Goal: Information Seeking & Learning: Learn about a topic

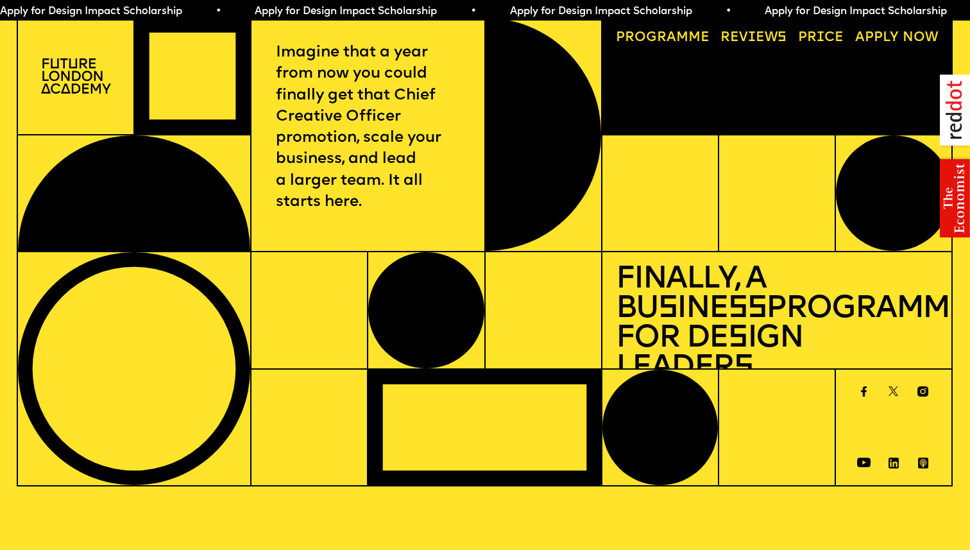
click at [679, 35] on link "Progr a mme" at bounding box center [662, 38] width 107 height 27
click at [822, 33] on link "Price" at bounding box center [820, 38] width 59 height 27
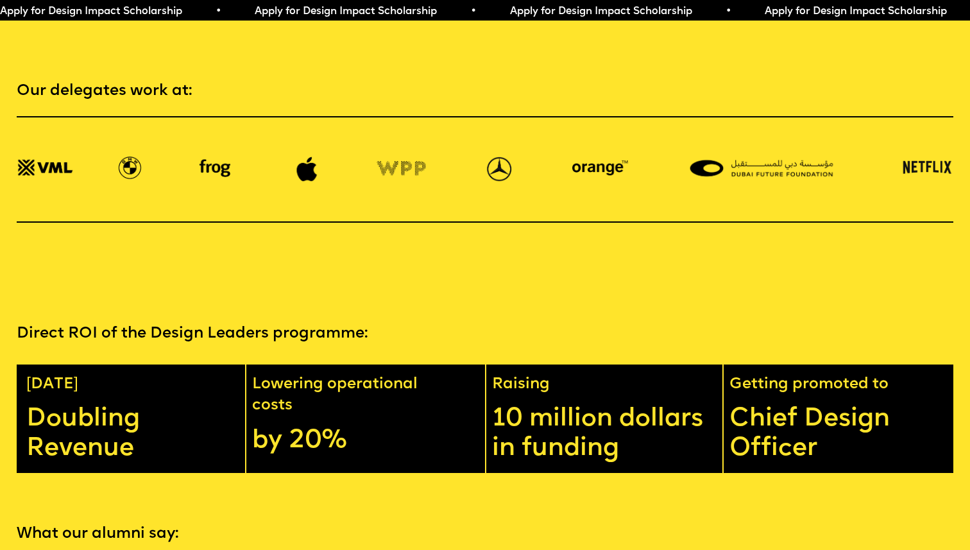
scroll to position [2231, 0]
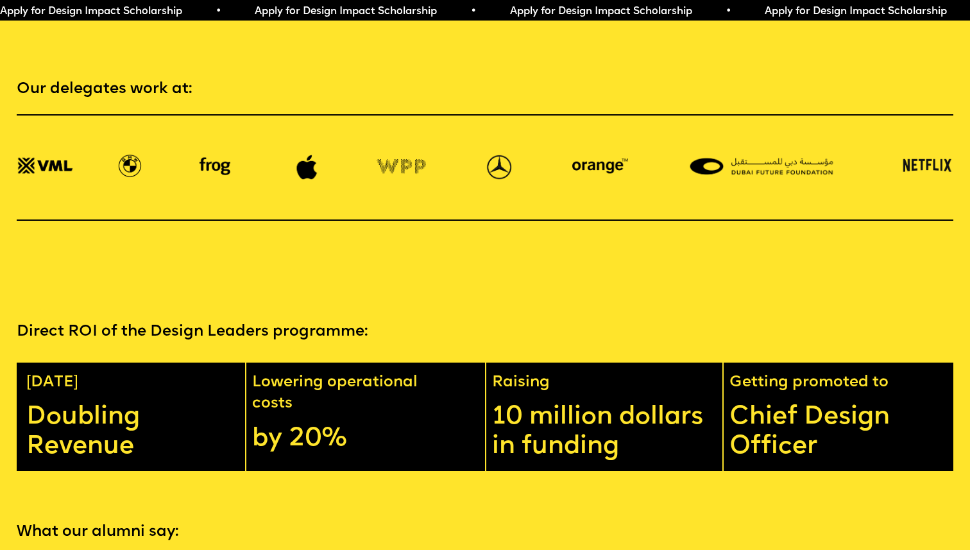
click at [837, 174] on div at bounding box center [485, 167] width 936 height 106
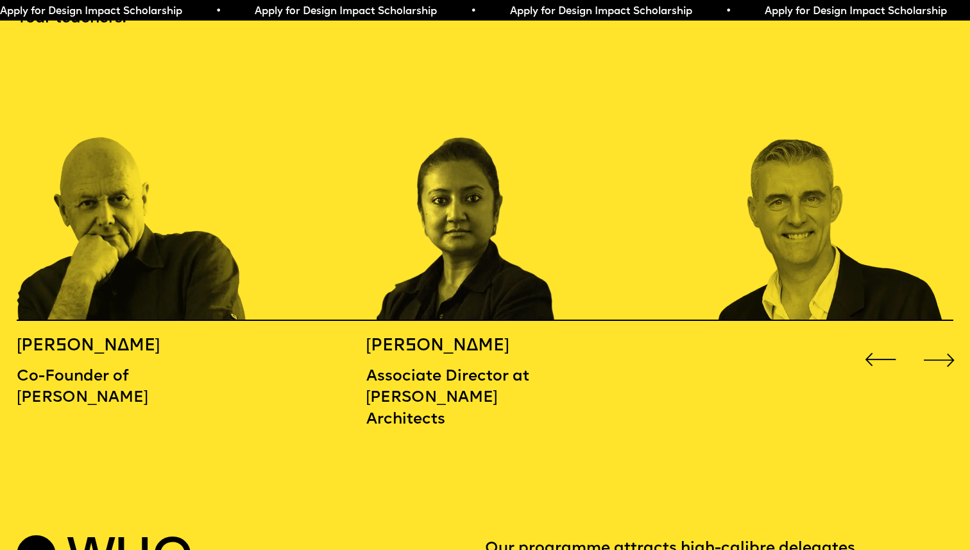
scroll to position [1441, 0]
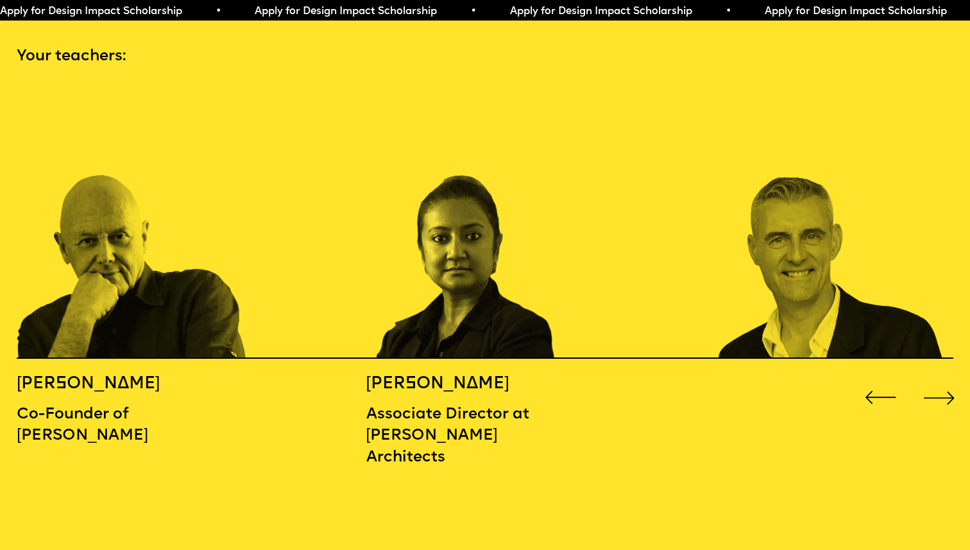
click at [952, 378] on div "Next slide" at bounding box center [939, 397] width 38 height 38
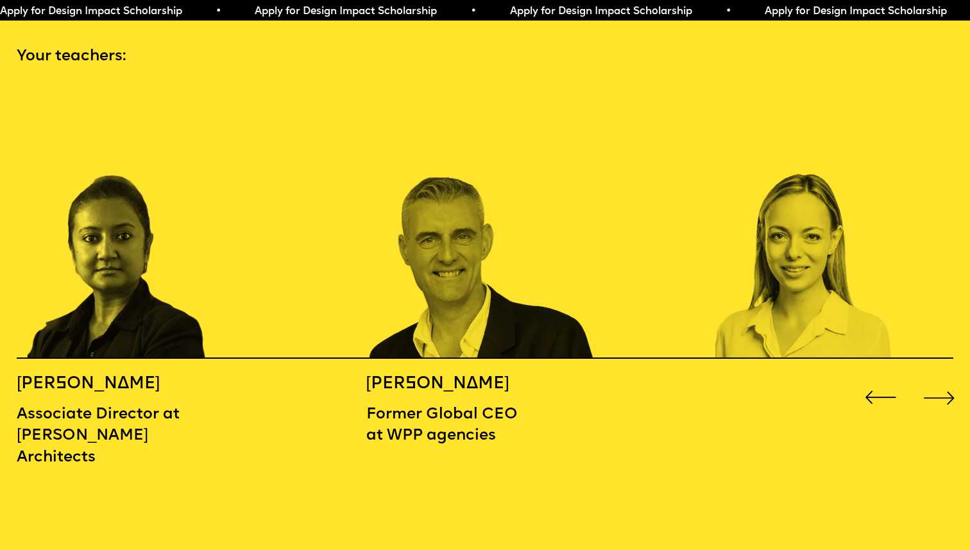
click at [949, 378] on div "Next slide" at bounding box center [939, 397] width 38 height 38
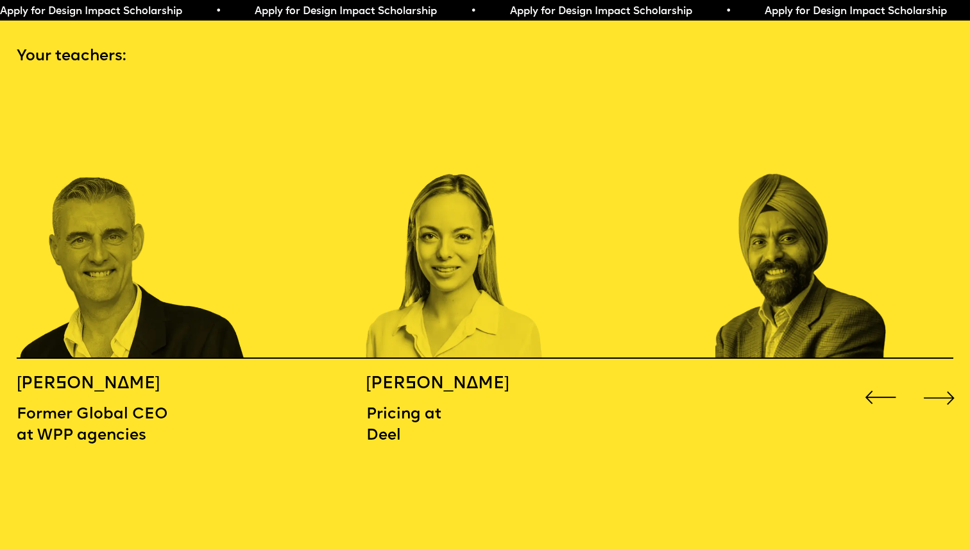
click at [949, 378] on div "Next slide" at bounding box center [939, 397] width 38 height 38
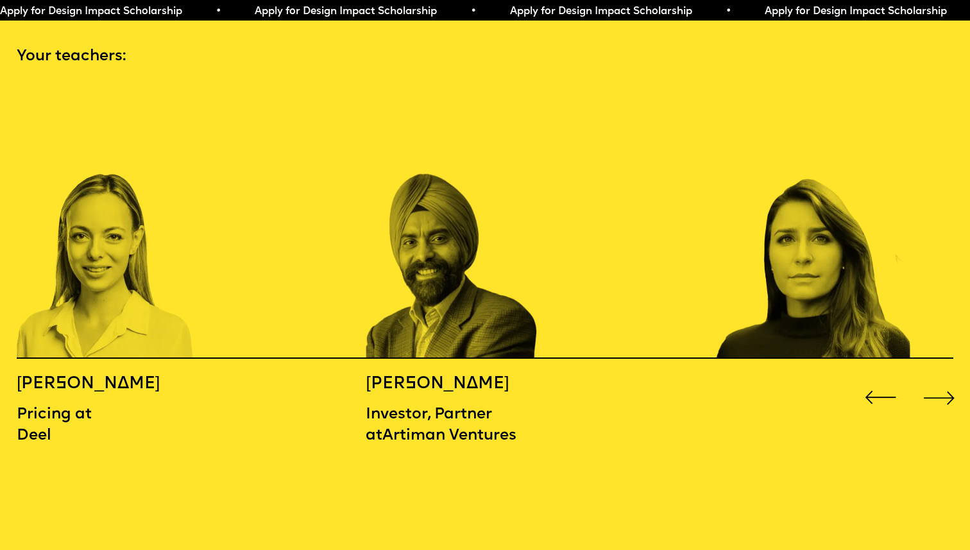
click at [949, 378] on div "Next slide" at bounding box center [939, 397] width 38 height 38
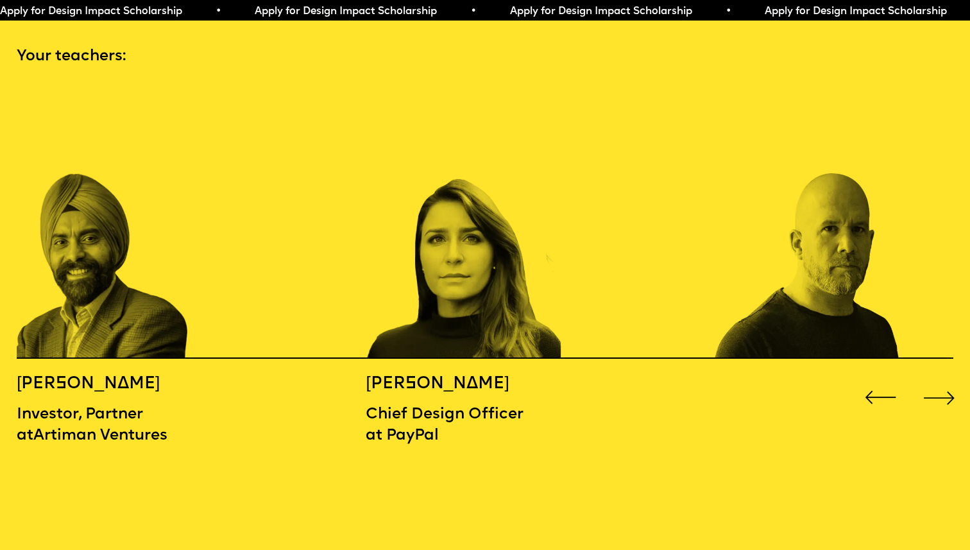
click at [949, 378] on div "Next slide" at bounding box center [939, 397] width 38 height 38
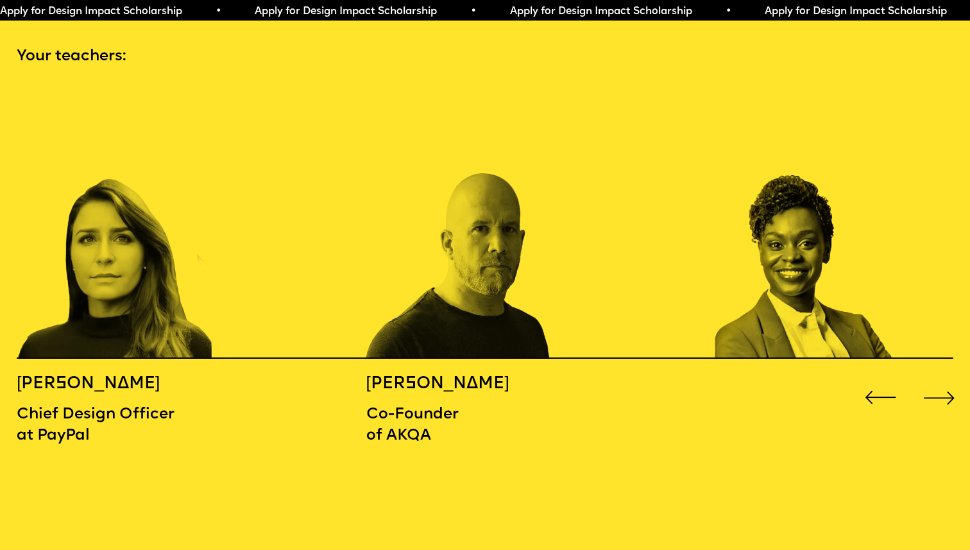
click at [949, 378] on div "Next slide" at bounding box center [939, 397] width 38 height 38
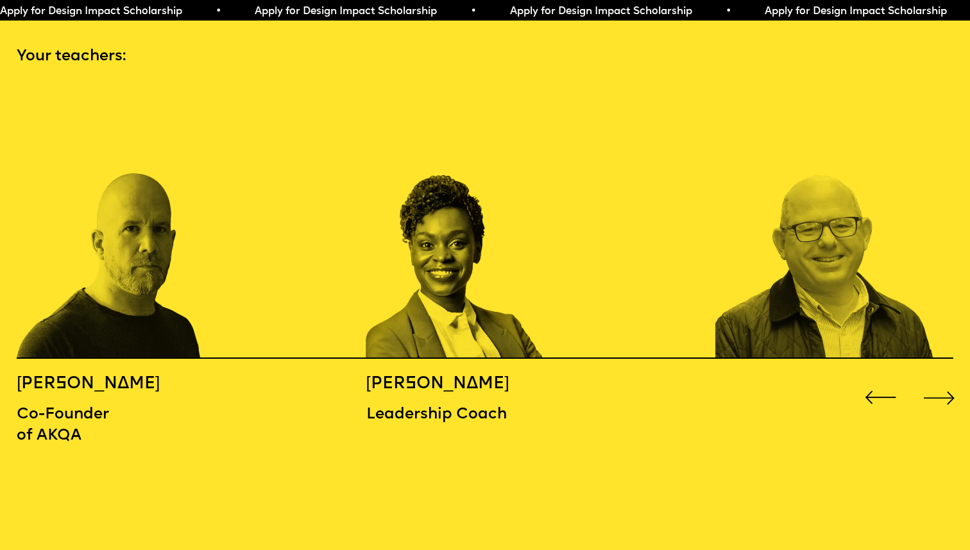
click at [949, 378] on div "Next slide" at bounding box center [939, 397] width 38 height 38
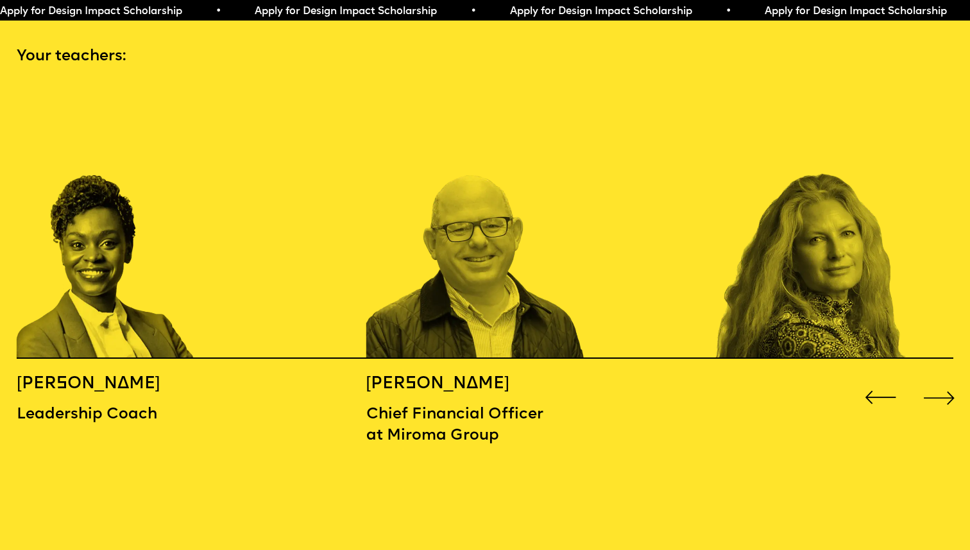
click at [949, 378] on div "Next slide" at bounding box center [939, 397] width 38 height 38
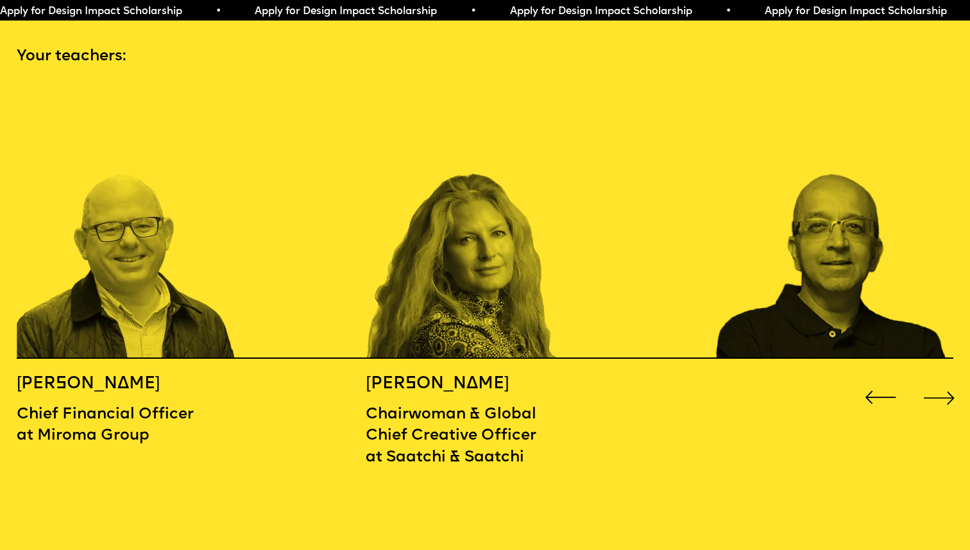
click at [949, 378] on div "Next slide" at bounding box center [939, 397] width 38 height 38
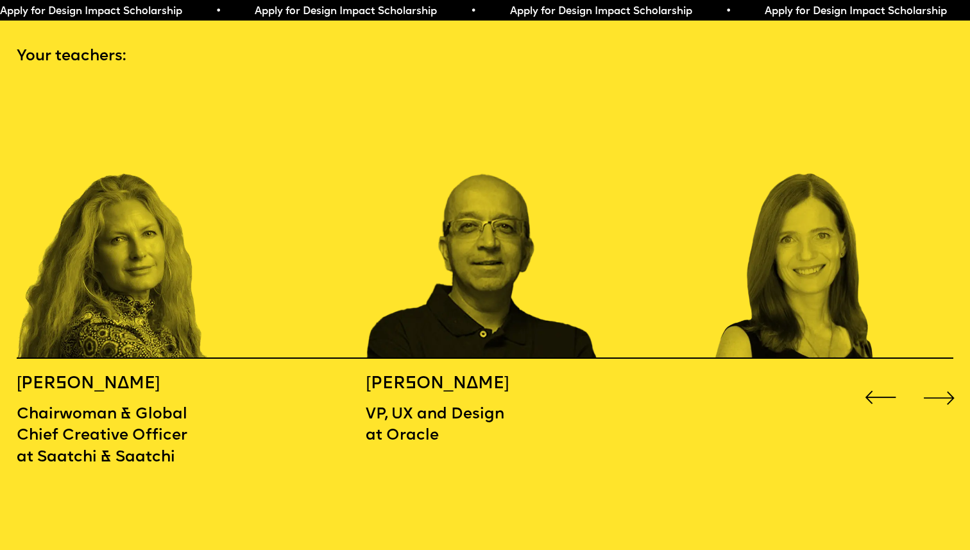
click at [954, 380] on div "Next slide" at bounding box center [939, 397] width 38 height 38
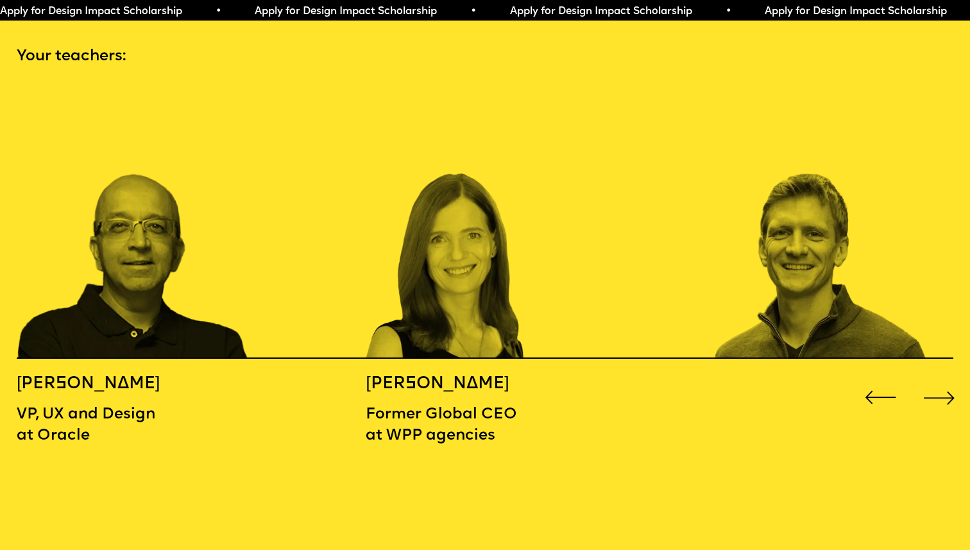
click at [954, 380] on div "Next slide" at bounding box center [939, 397] width 38 height 38
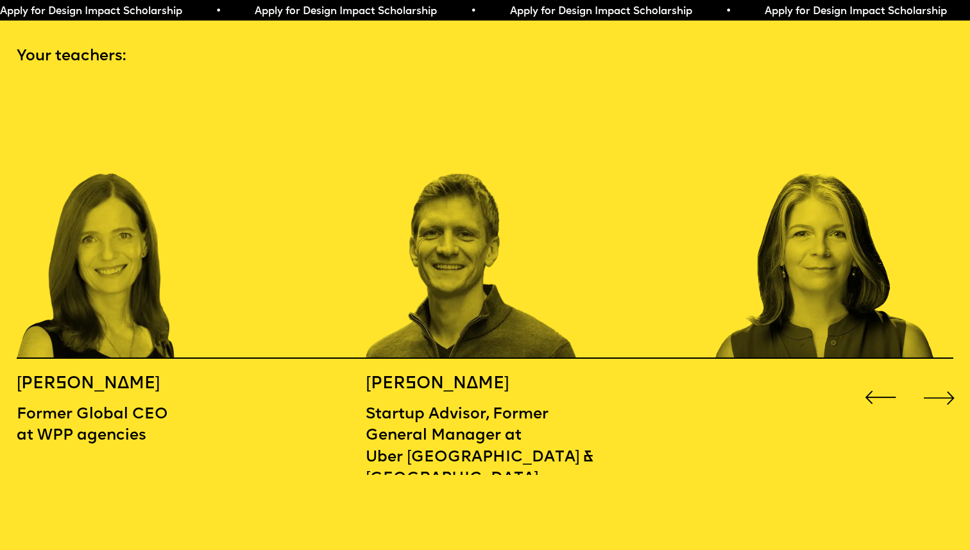
click at [954, 380] on div "Next slide" at bounding box center [939, 397] width 38 height 38
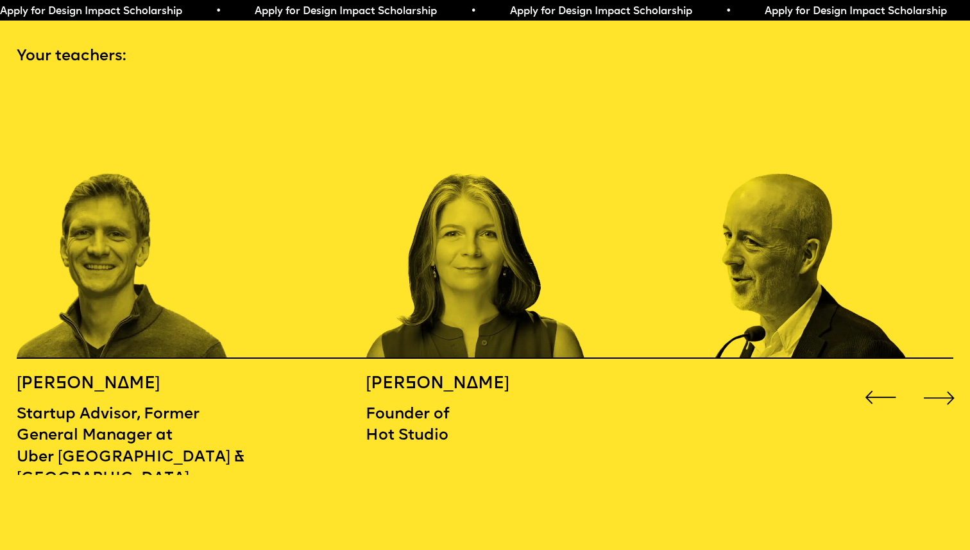
click at [954, 380] on div "Next slide" at bounding box center [939, 397] width 38 height 38
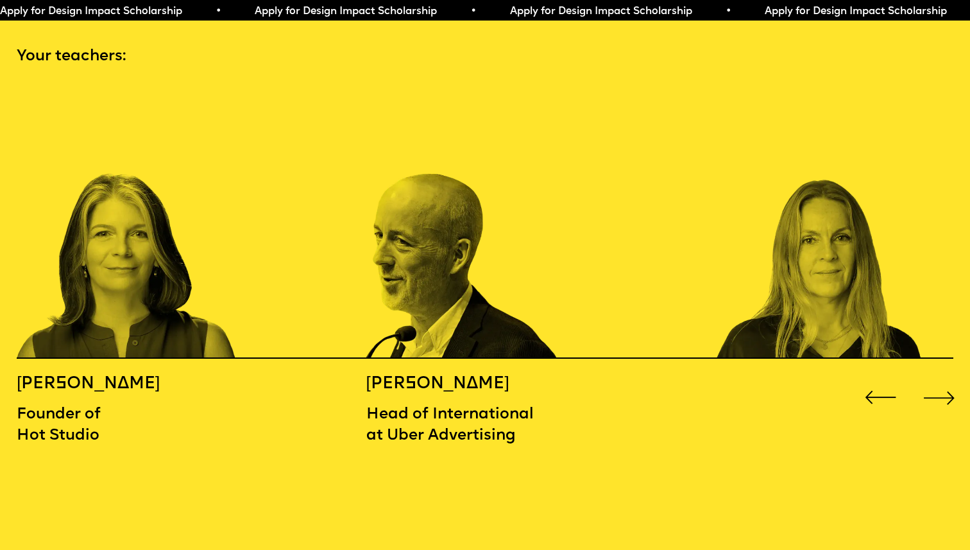
click at [954, 380] on div "Next slide" at bounding box center [939, 397] width 38 height 38
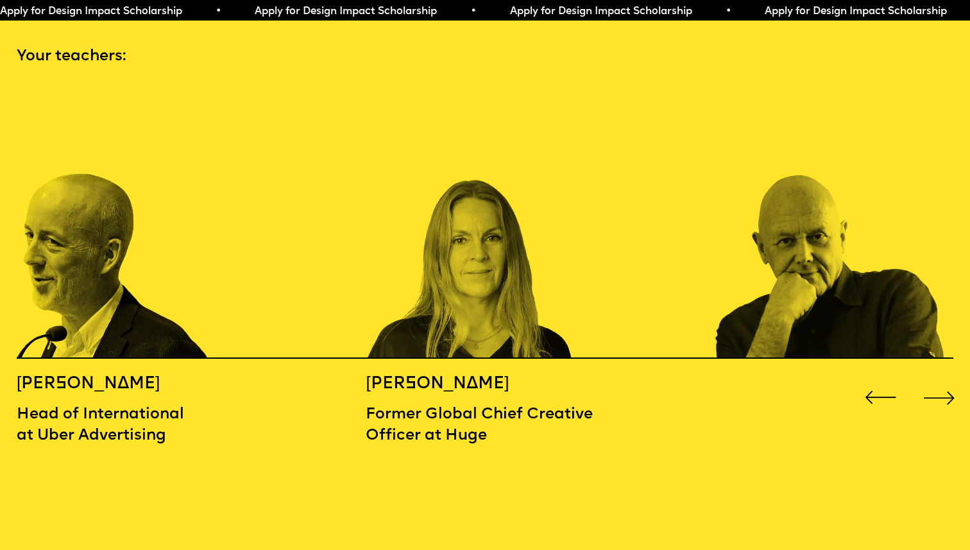
click at [954, 380] on div "Next slide" at bounding box center [939, 397] width 38 height 38
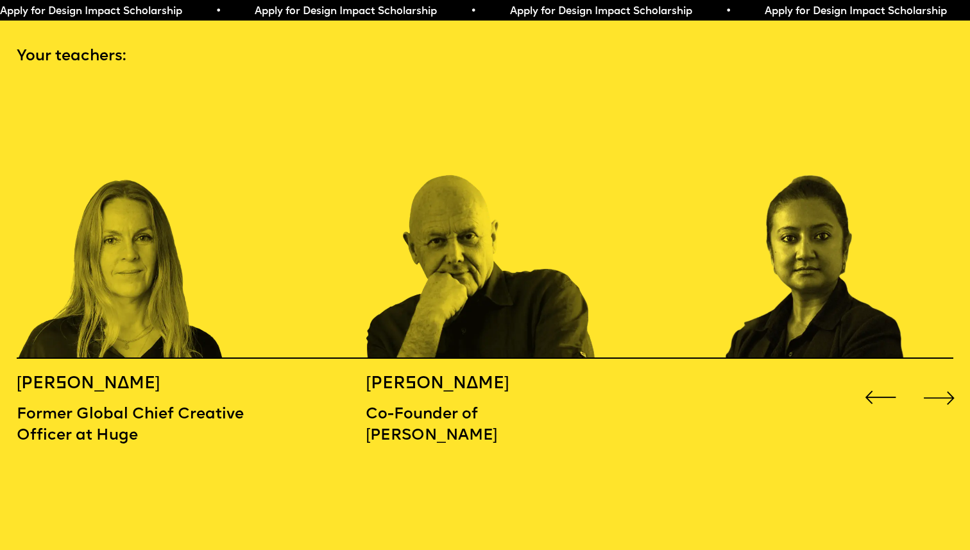
click at [954, 380] on div "Next slide" at bounding box center [939, 397] width 38 height 38
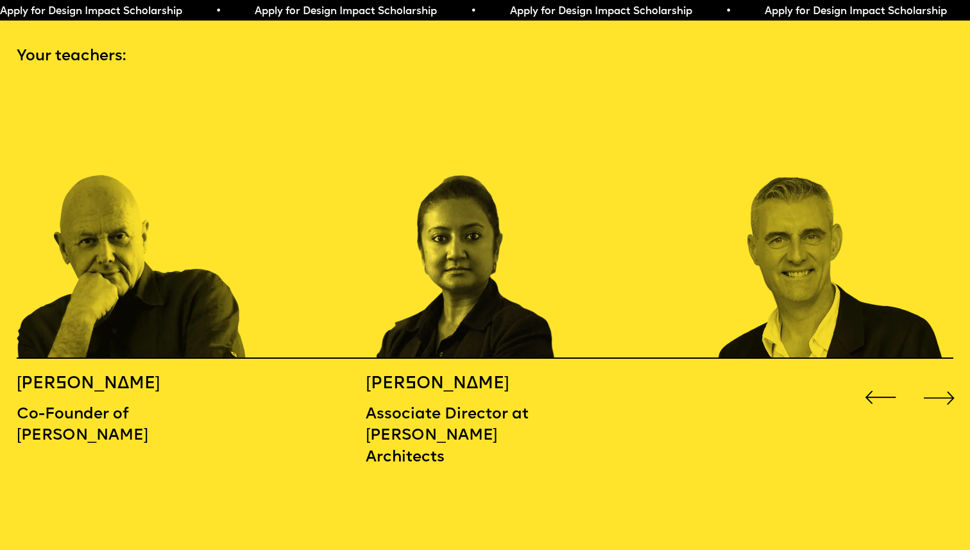
click at [954, 380] on div "Next slide" at bounding box center [939, 397] width 38 height 38
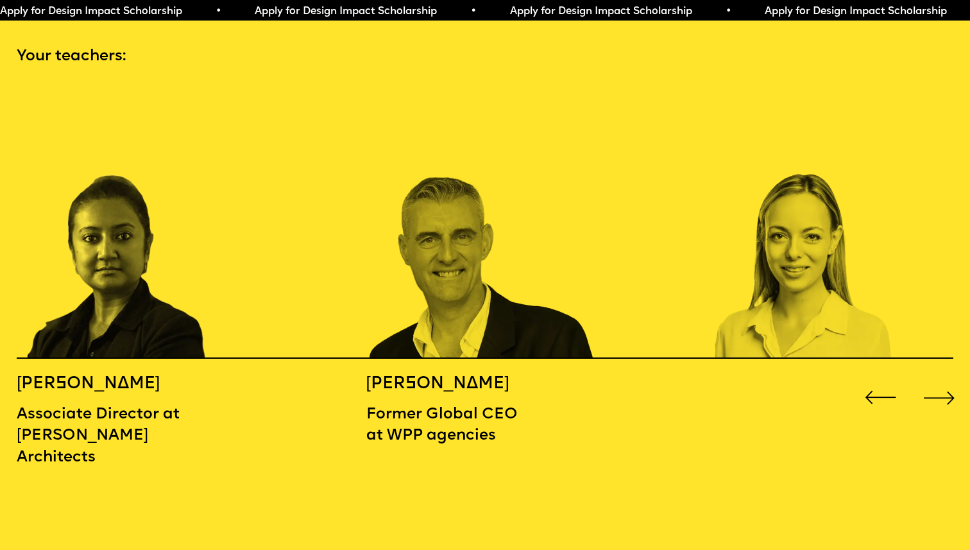
click at [954, 380] on div "Next slide" at bounding box center [939, 397] width 38 height 38
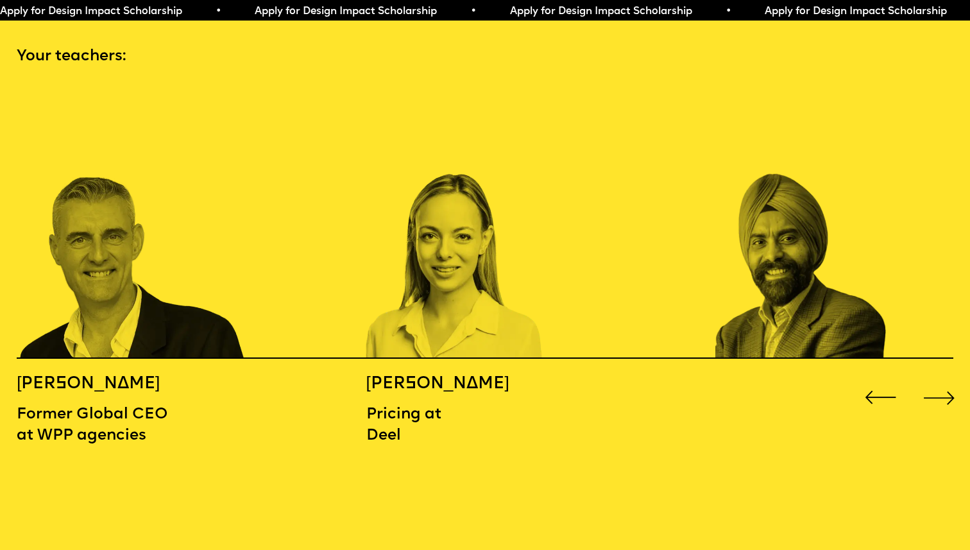
click at [954, 380] on div "Next slide" at bounding box center [939, 397] width 38 height 38
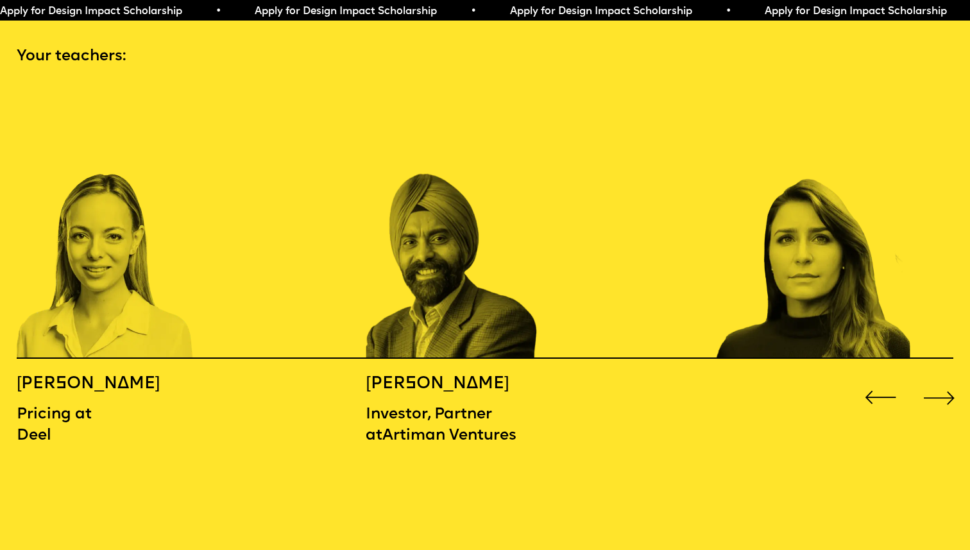
click at [954, 380] on div "Next slide" at bounding box center [939, 397] width 38 height 38
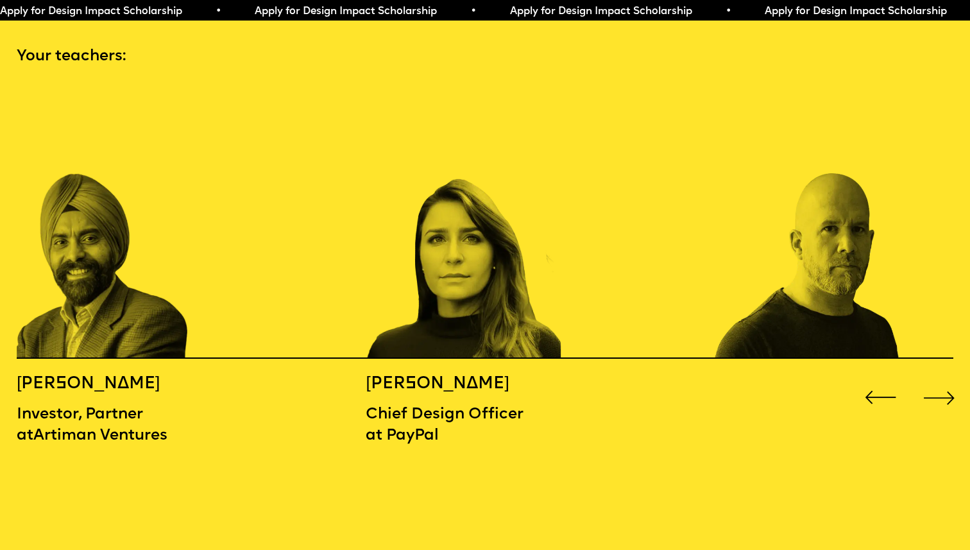
click at [954, 380] on div "Next slide" at bounding box center [939, 397] width 38 height 38
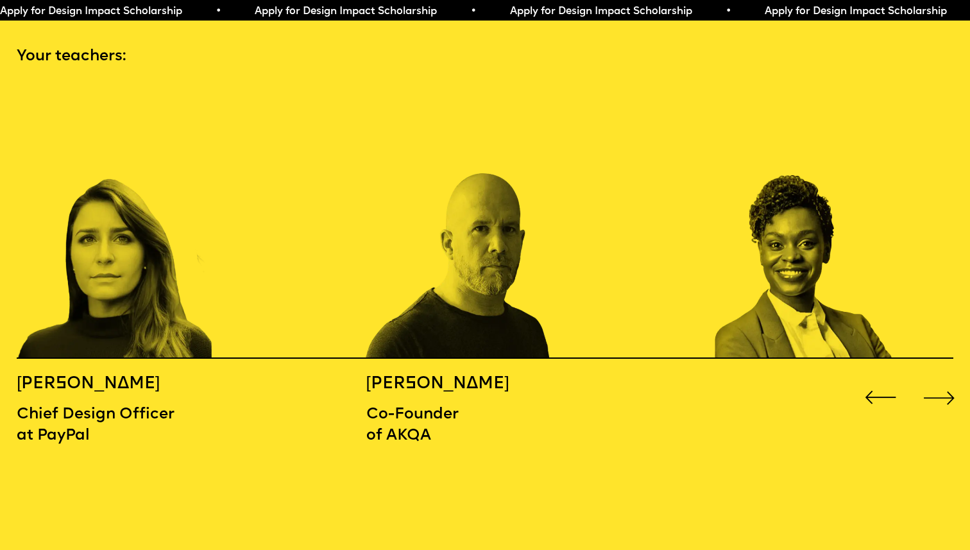
click at [954, 380] on div "Next slide" at bounding box center [939, 397] width 38 height 38
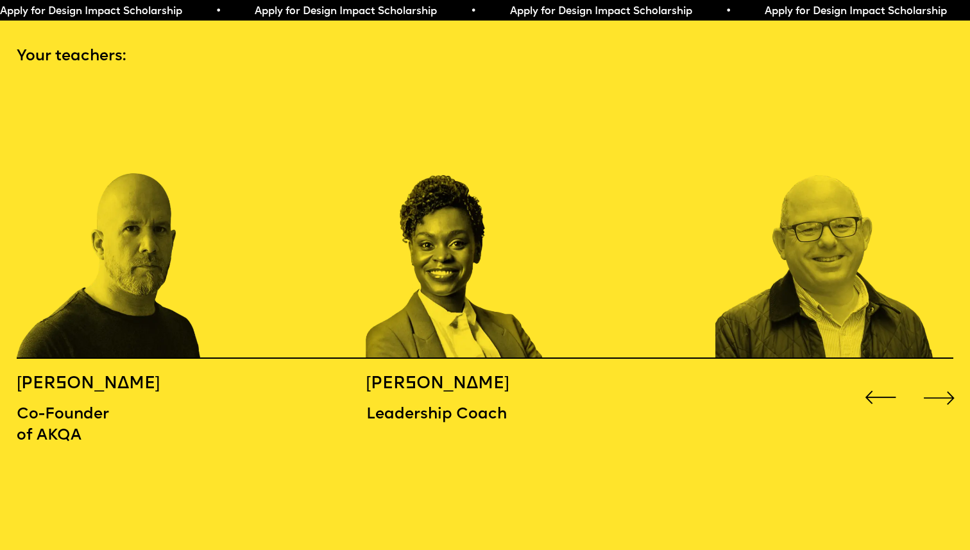
click at [954, 380] on div "Next slide" at bounding box center [939, 397] width 38 height 38
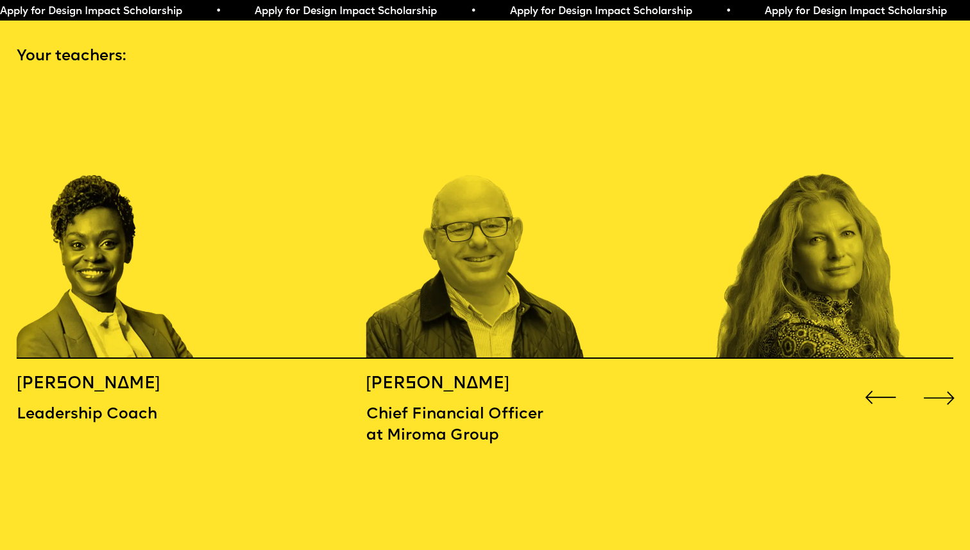
click at [954, 380] on div "Next slide" at bounding box center [939, 397] width 38 height 38
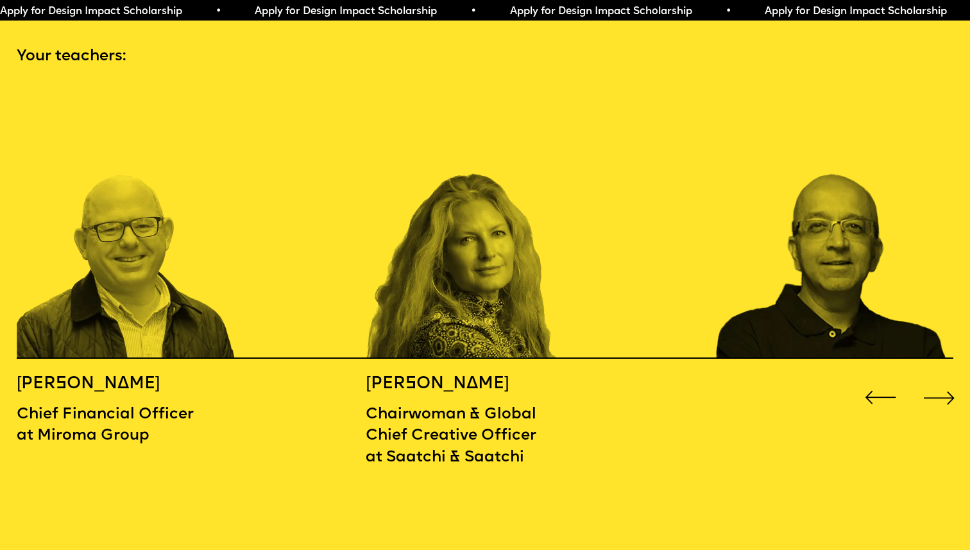
click at [954, 380] on div "Next slide" at bounding box center [939, 397] width 38 height 38
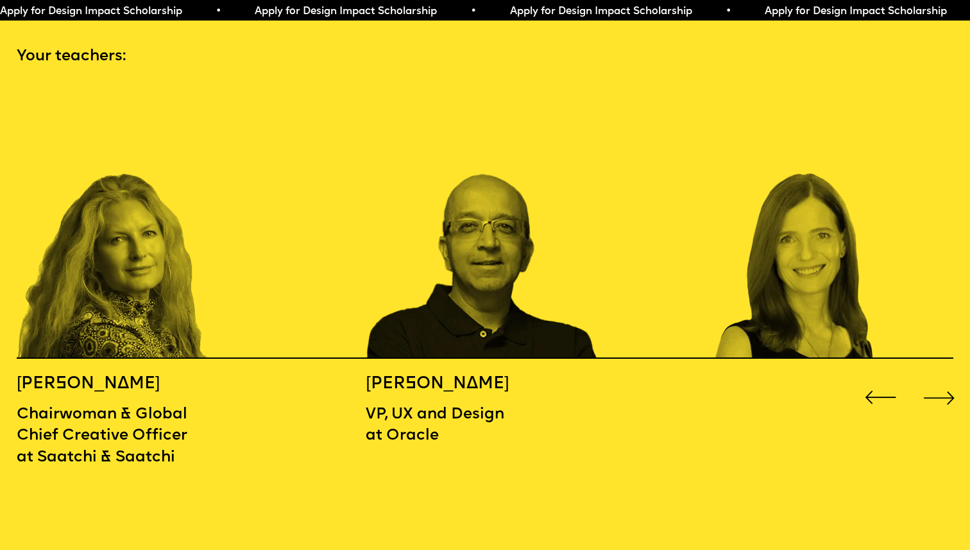
click at [954, 380] on div "Next slide" at bounding box center [939, 397] width 38 height 38
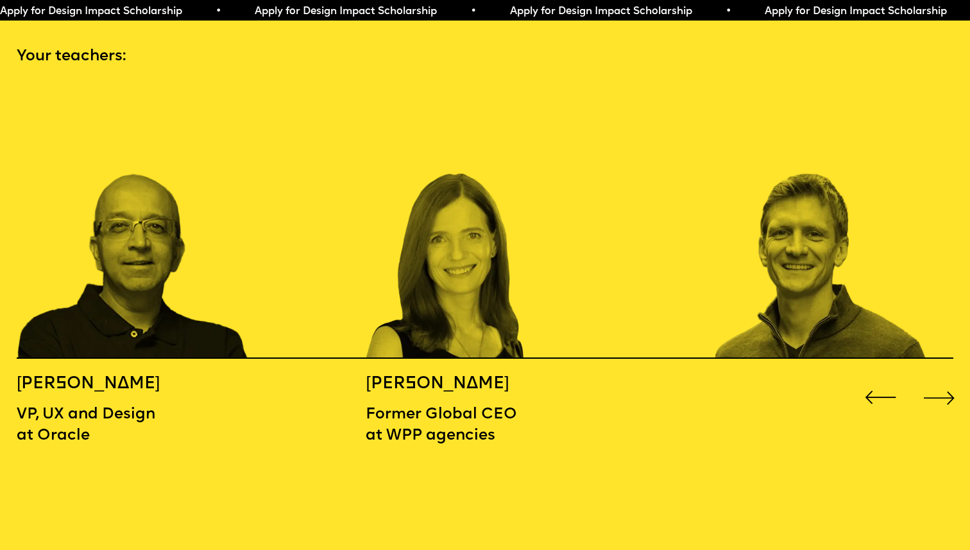
click at [954, 380] on div "Next slide" at bounding box center [939, 397] width 38 height 38
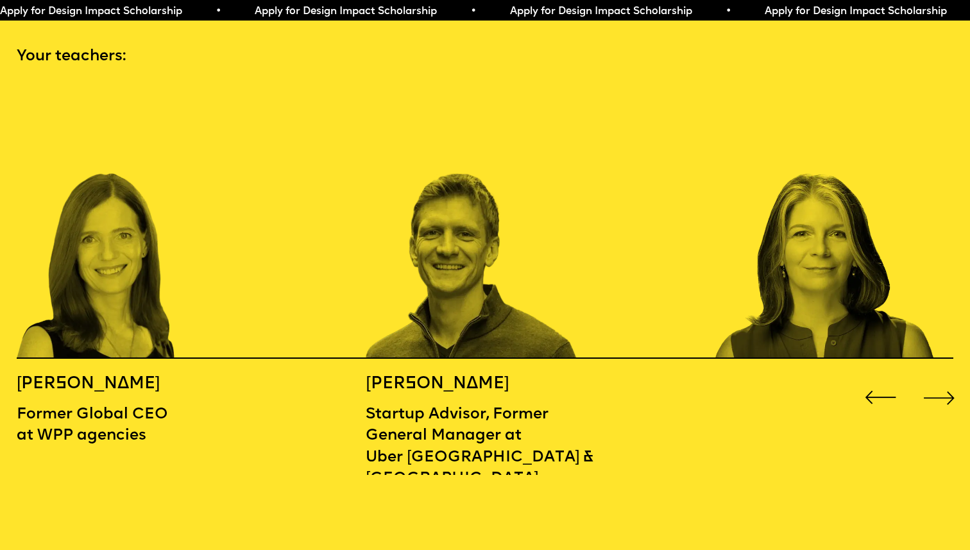
click at [954, 380] on div "Next slide" at bounding box center [939, 397] width 38 height 38
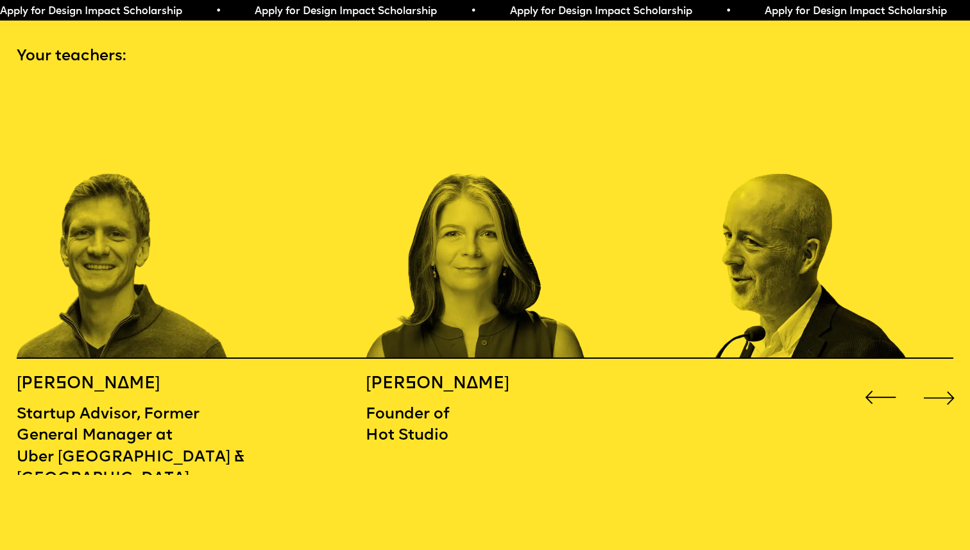
click at [954, 380] on div "Next slide" at bounding box center [939, 397] width 38 height 38
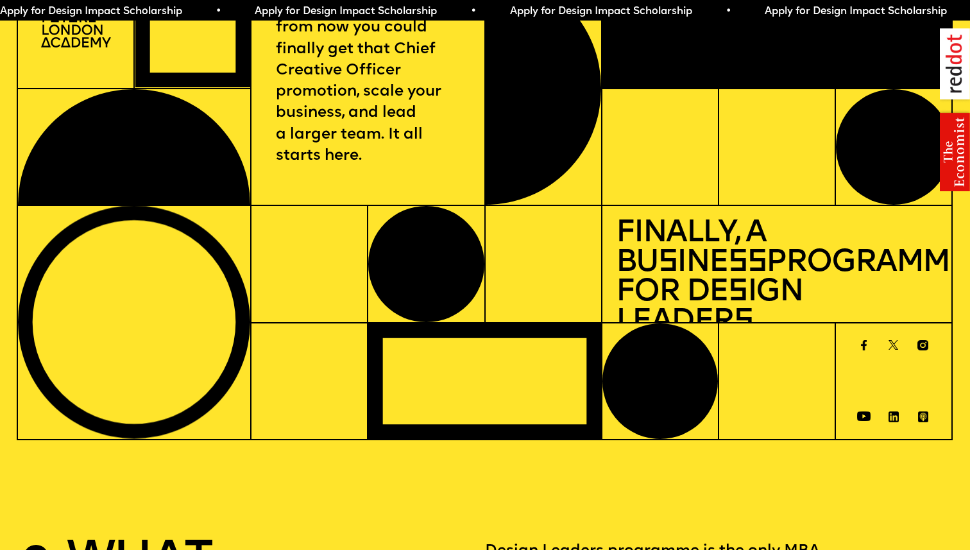
scroll to position [0, 0]
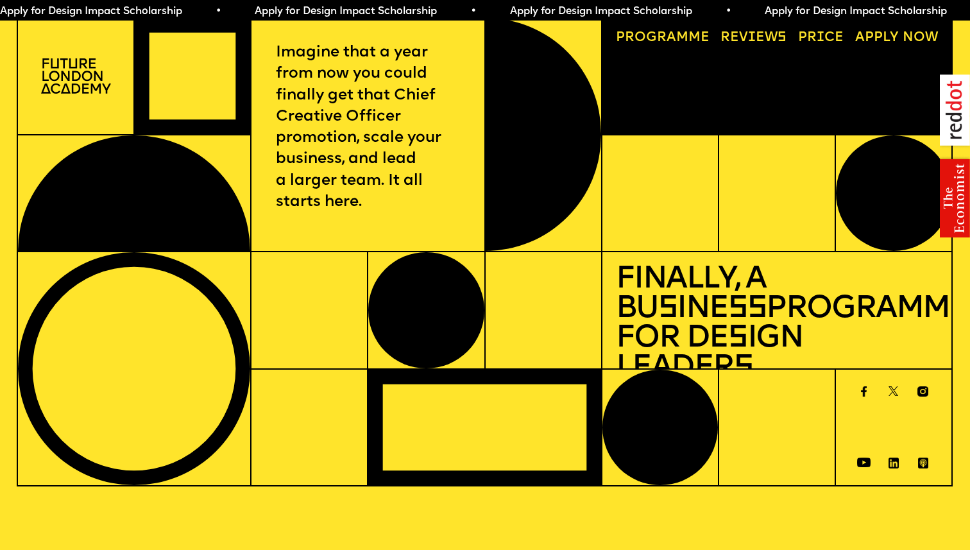
click at [773, 11] on span "Apply for Design Impact Scholarship • Apply for Design Impact Scholarship • App…" at bounding box center [637, 11] width 1274 height 10
click at [542, 12] on span "Apply for Design Impact Scholarship • Apply for Design Impact Scholarship • App…" at bounding box center [637, 11] width 1274 height 10
